Goal: Information Seeking & Learning: Learn about a topic

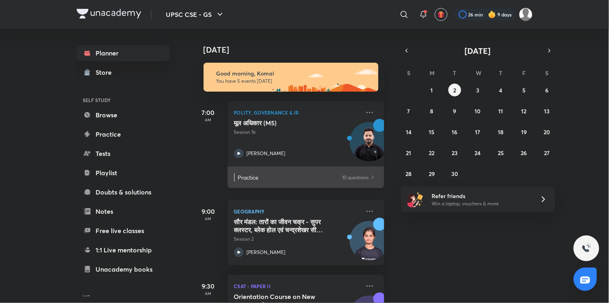
click at [355, 179] on p "10 questions" at bounding box center [355, 177] width 26 height 8
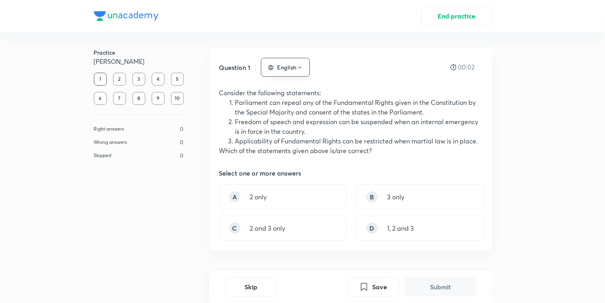
click at [273, 67] on icon "button" at bounding box center [270, 67] width 5 height 5
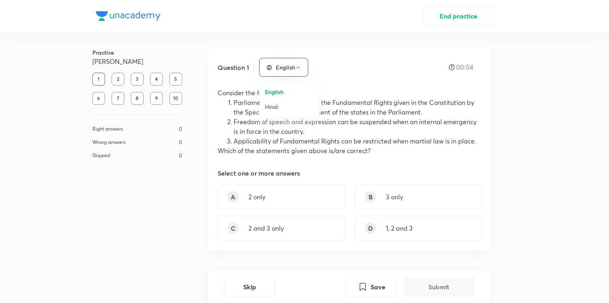
click at [272, 102] on span "Hindi" at bounding box center [290, 106] width 50 height 8
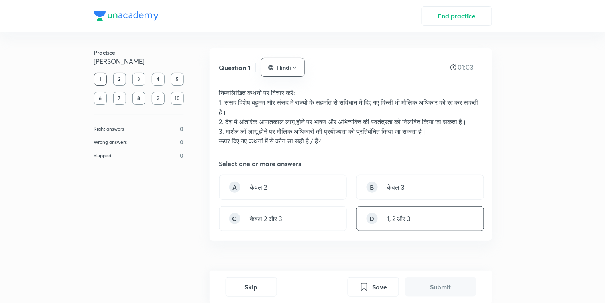
click at [378, 222] on div "D 1, 2 और 3" at bounding box center [420, 218] width 128 height 25
click at [434, 284] on button "Submit" at bounding box center [440, 285] width 71 height 19
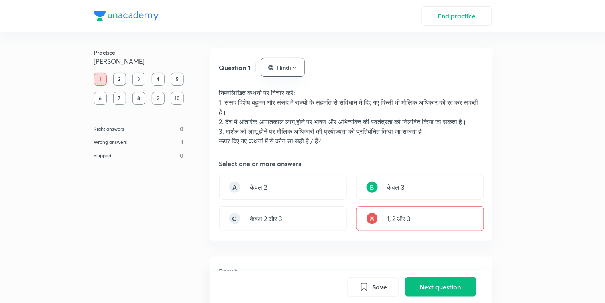
scroll to position [266, 0]
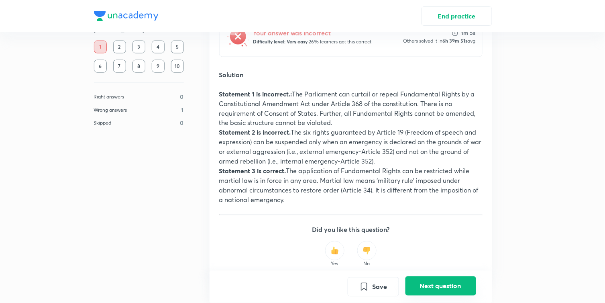
click at [435, 287] on button "Next question" at bounding box center [440, 285] width 71 height 19
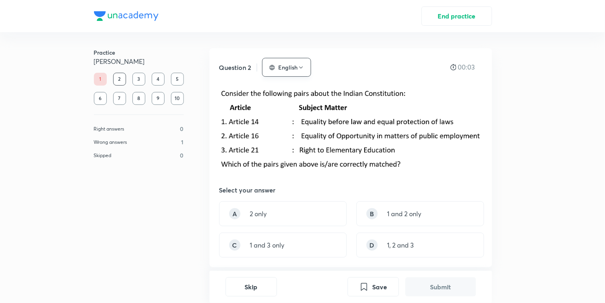
click at [279, 70] on button "English" at bounding box center [286, 67] width 49 height 19
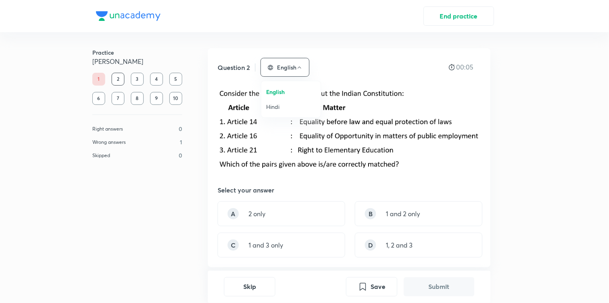
click at [282, 104] on span "Hindi" at bounding box center [291, 106] width 50 height 8
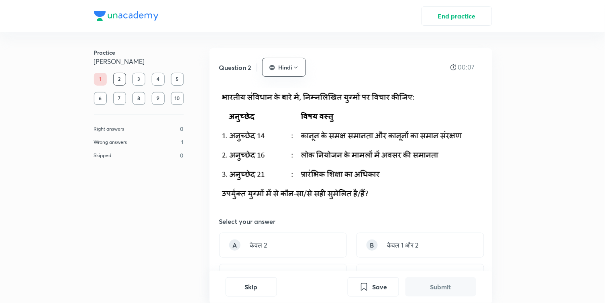
click at [386, 106] on img at bounding box center [341, 144] width 245 height 113
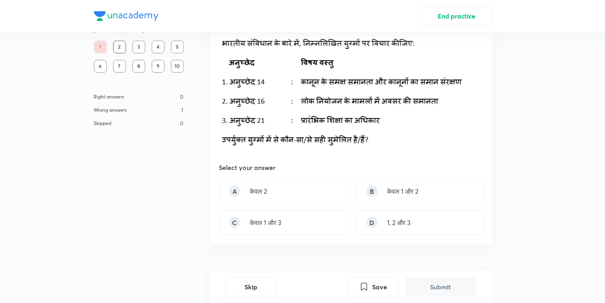
scroll to position [75, 0]
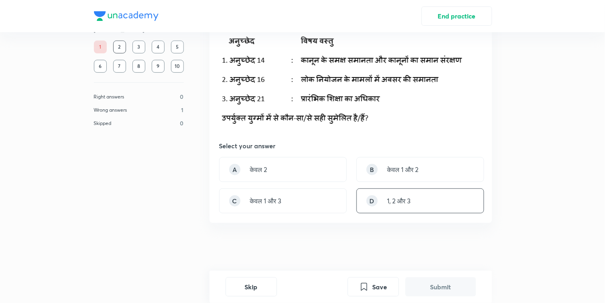
click at [372, 203] on div "D" at bounding box center [371, 200] width 11 height 11
click at [423, 283] on button "Submit" at bounding box center [440, 285] width 71 height 19
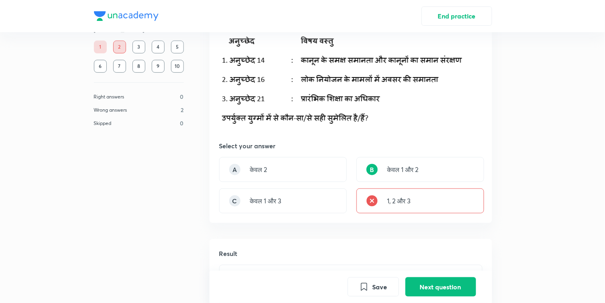
scroll to position [297, 0]
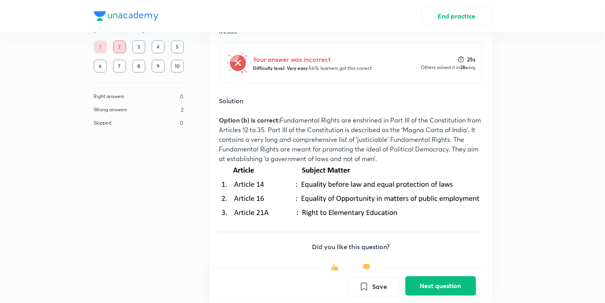
click at [454, 290] on button "Next question" at bounding box center [440, 285] width 71 height 19
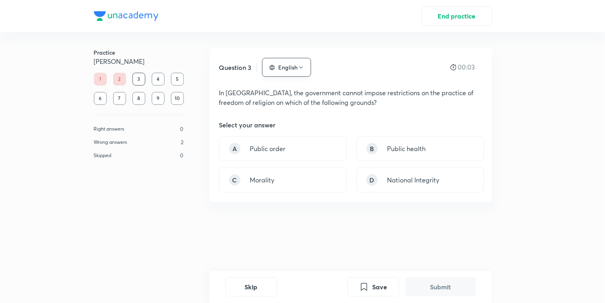
click at [279, 71] on button "English" at bounding box center [286, 67] width 49 height 19
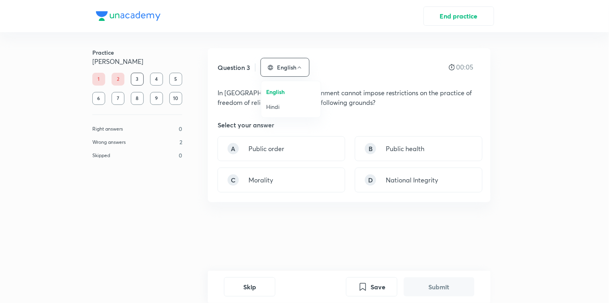
click at [276, 107] on span "Hindi" at bounding box center [291, 106] width 50 height 8
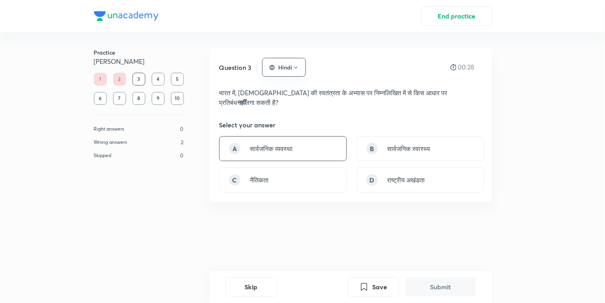
click at [313, 140] on div "A सार्वजनिक व्यवस्था" at bounding box center [283, 148] width 128 height 25
click at [431, 287] on button "Submit" at bounding box center [440, 285] width 71 height 19
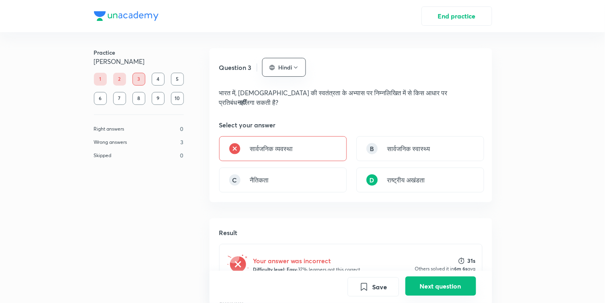
scroll to position [218, 0]
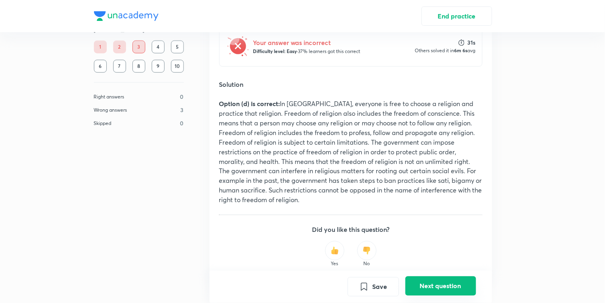
click at [451, 278] on button "Next question" at bounding box center [440, 285] width 71 height 19
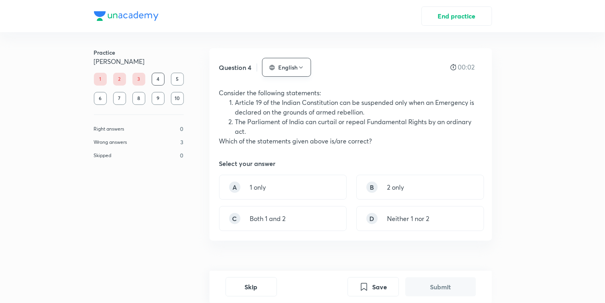
click at [289, 67] on button "English" at bounding box center [286, 67] width 49 height 19
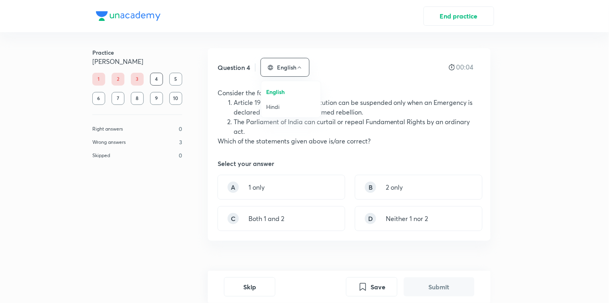
click at [284, 105] on span "Hindi" at bounding box center [291, 106] width 50 height 8
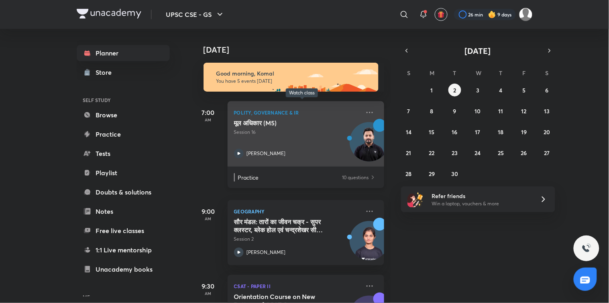
click at [273, 142] on div "मूल अधिकार (M5) Session 16 [PERSON_NAME]" at bounding box center [297, 138] width 126 height 39
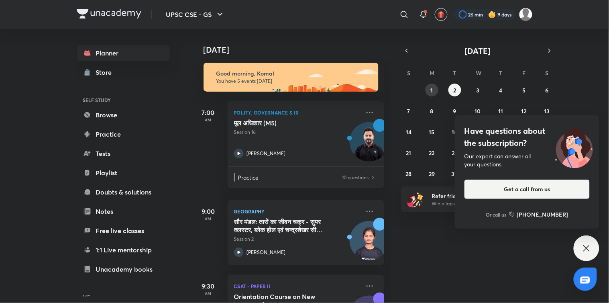
click at [432, 92] on abbr "1" at bounding box center [432, 90] width 2 height 8
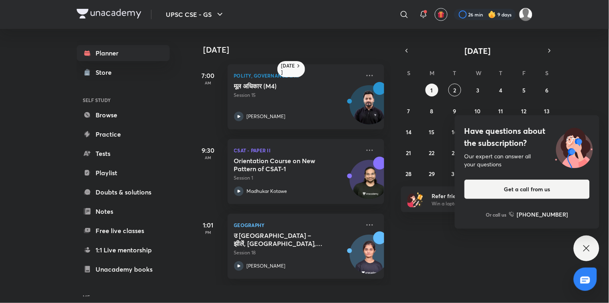
click at [587, 251] on icon at bounding box center [587, 248] width 10 height 10
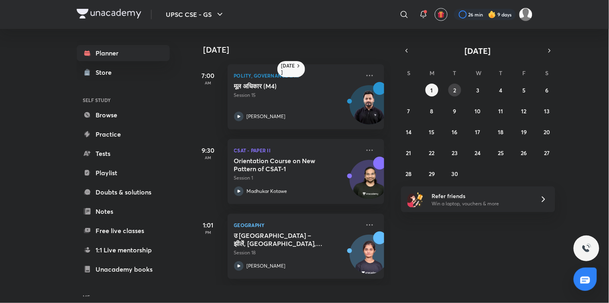
click at [456, 89] on abbr "2" at bounding box center [455, 90] width 3 height 8
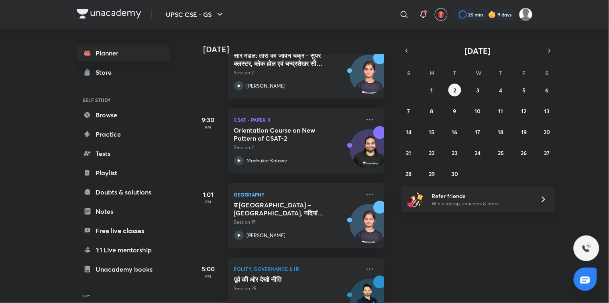
scroll to position [165, 0]
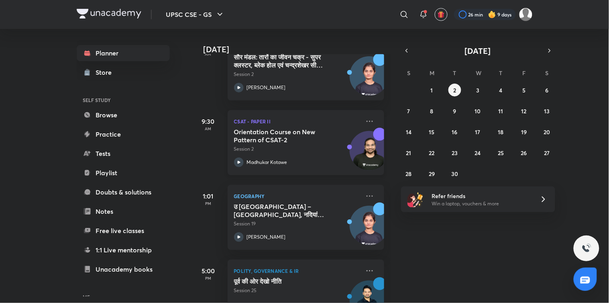
click at [241, 164] on icon at bounding box center [239, 162] width 10 height 10
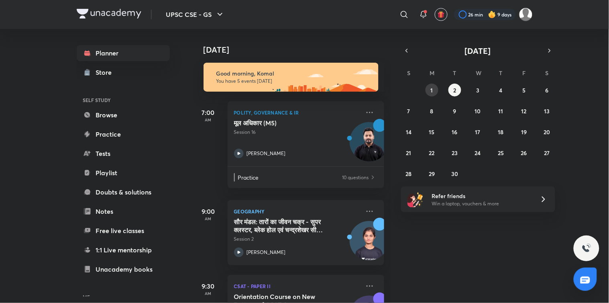
click at [434, 92] on button "1" at bounding box center [431, 89] width 13 height 13
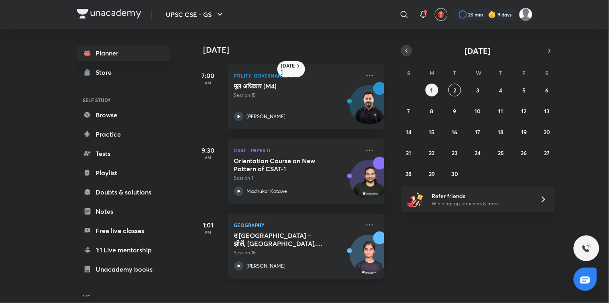
click at [403, 47] on icon "button" at bounding box center [406, 50] width 6 height 7
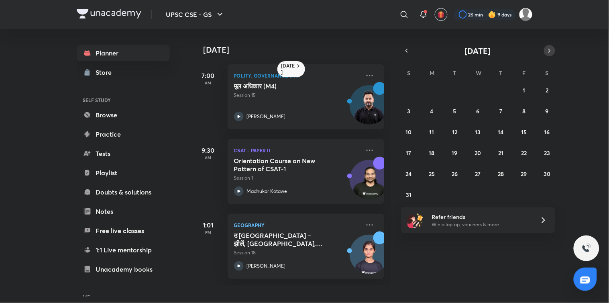
click at [551, 48] on icon "button" at bounding box center [549, 50] width 6 height 7
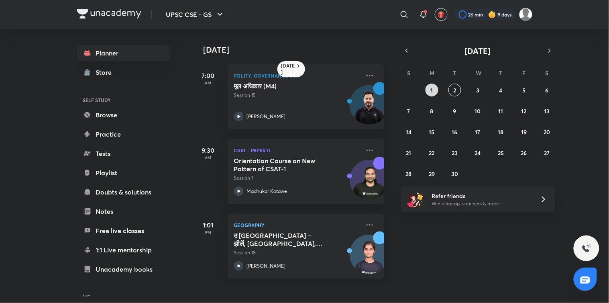
click at [427, 85] on button "1" at bounding box center [431, 89] width 13 height 13
click at [241, 189] on icon at bounding box center [239, 191] width 10 height 10
click at [454, 90] on abbr "2" at bounding box center [455, 90] width 3 height 8
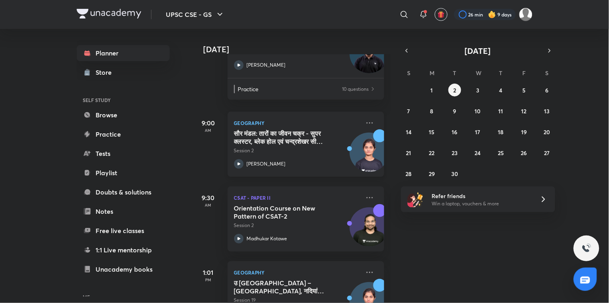
scroll to position [81, 0]
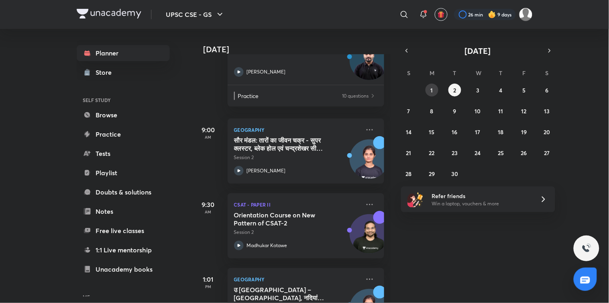
click at [428, 90] on button "1" at bounding box center [431, 89] width 13 height 13
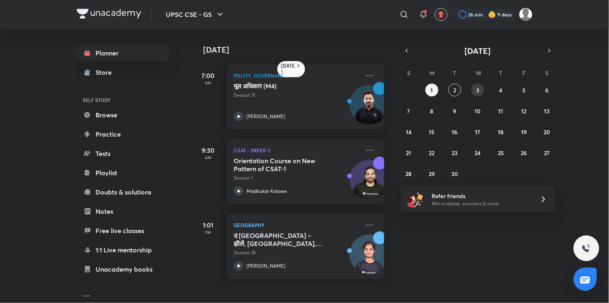
click at [474, 86] on button "3" at bounding box center [477, 89] width 13 height 13
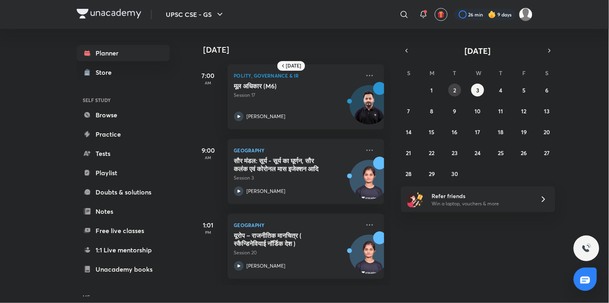
click at [456, 92] on abbr "2" at bounding box center [455, 90] width 3 height 8
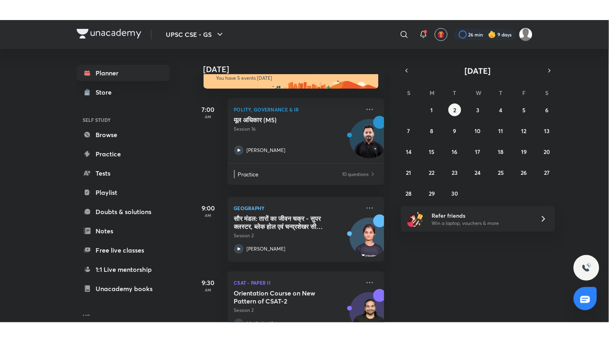
scroll to position [0, 0]
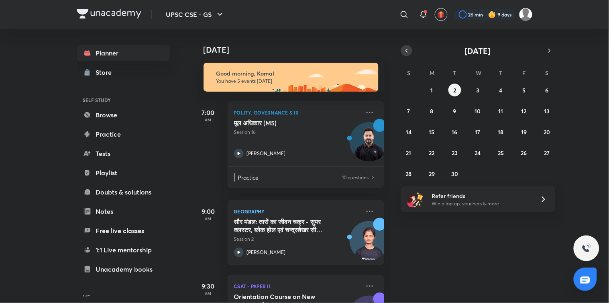
click at [407, 54] on button "button" at bounding box center [406, 50] width 11 height 11
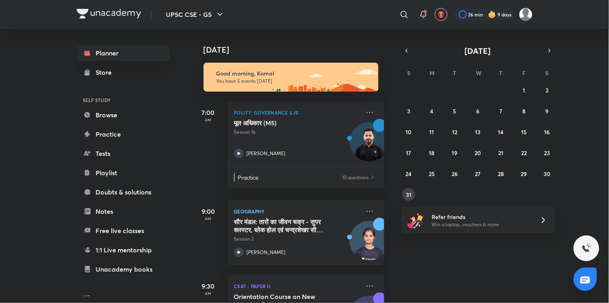
click at [413, 191] on button "31" at bounding box center [408, 194] width 13 height 13
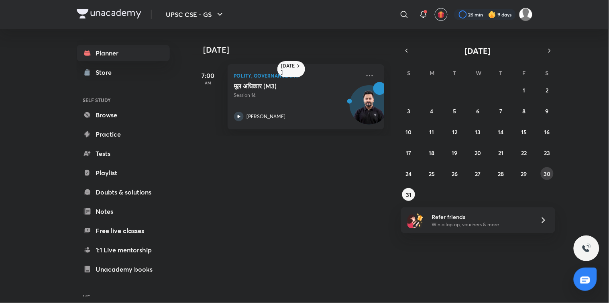
click at [547, 176] on abbr "30" at bounding box center [546, 174] width 7 height 8
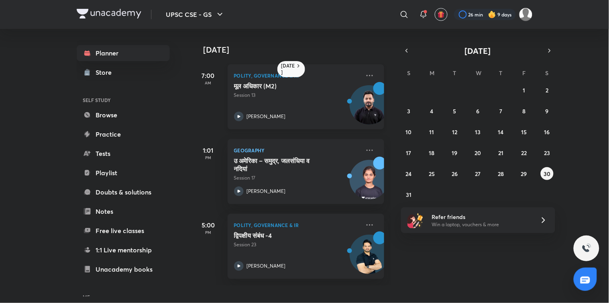
click at [248, 114] on p "[PERSON_NAME]" at bounding box center [266, 116] width 39 height 7
